Goal: Check status: Check status

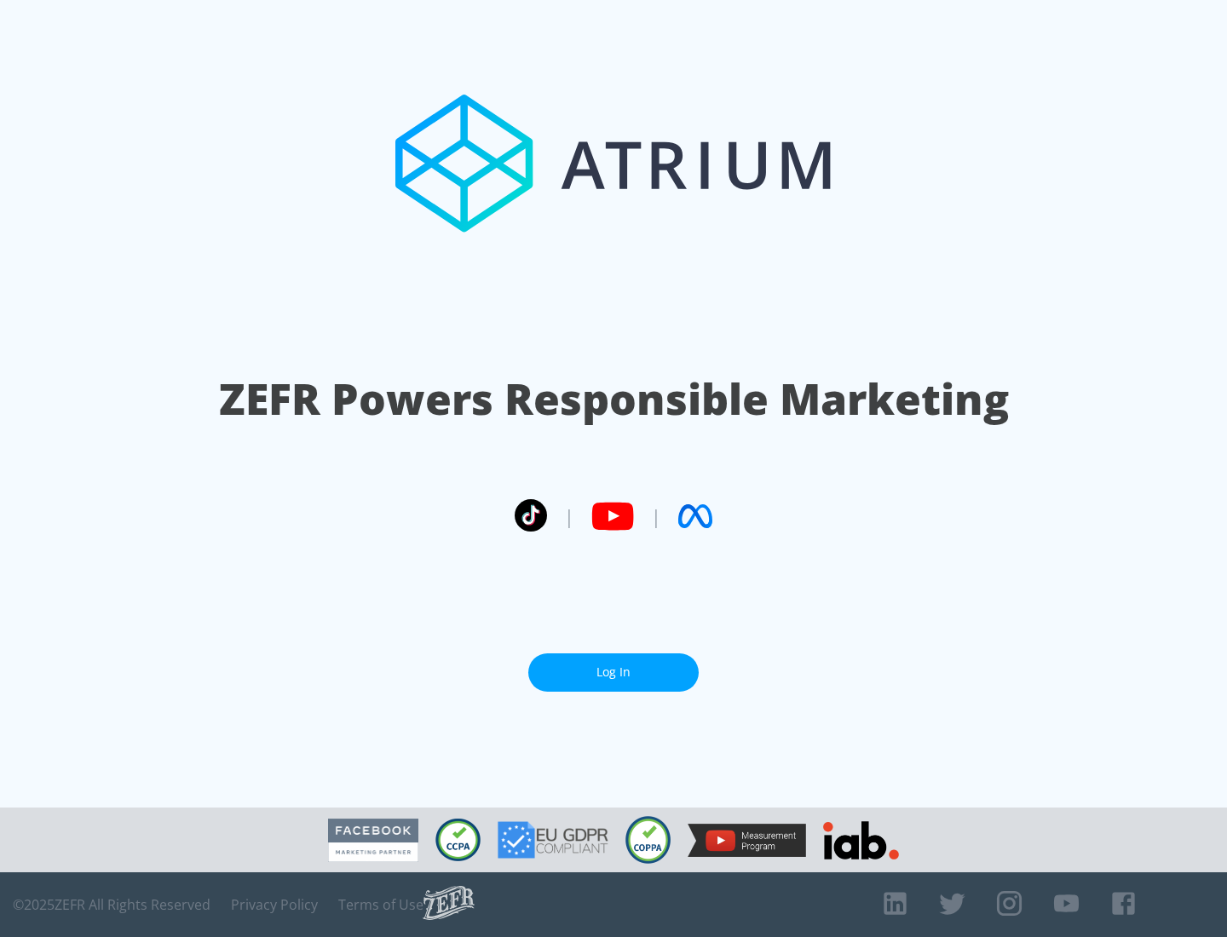
click at [613, 672] on link "Log In" at bounding box center [613, 672] width 170 height 38
